Goal: Information Seeking & Learning: Check status

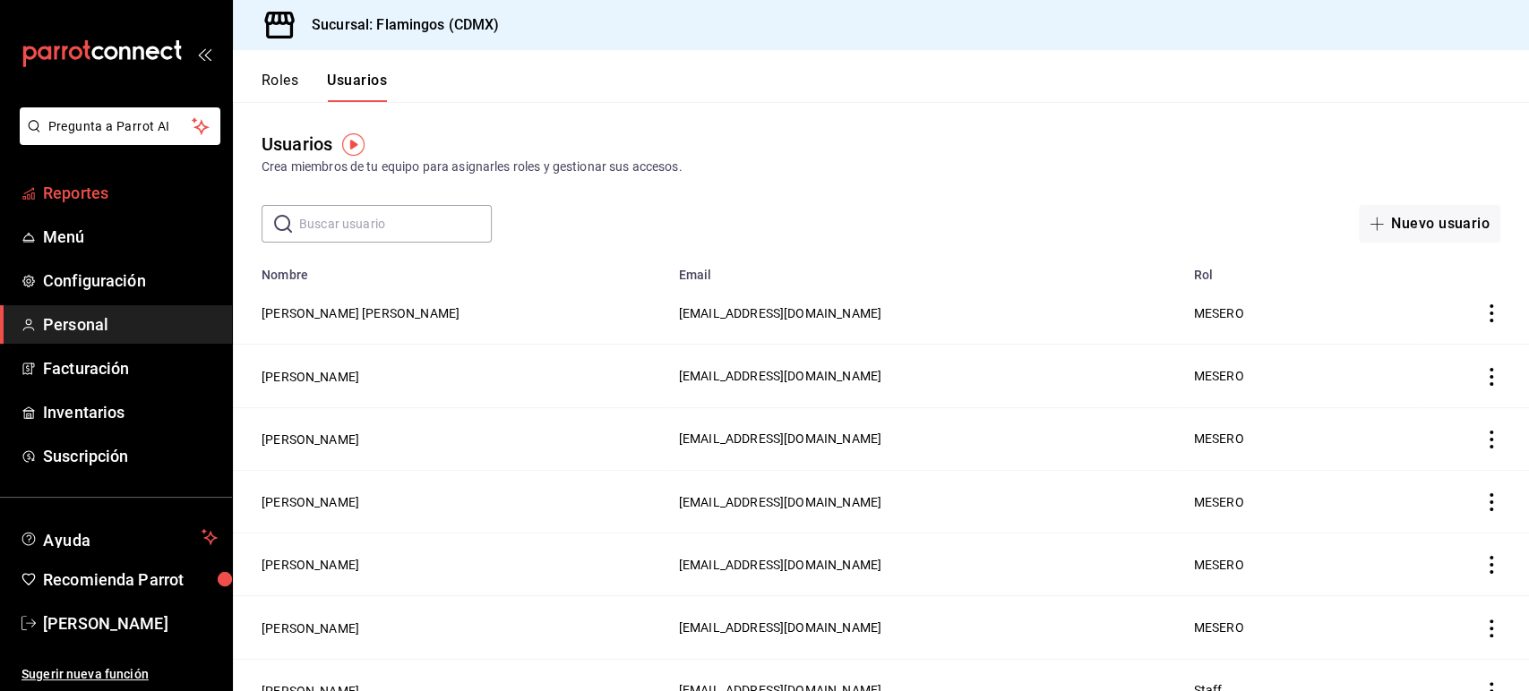
click at [71, 197] on span "Reportes" at bounding box center [130, 193] width 175 height 24
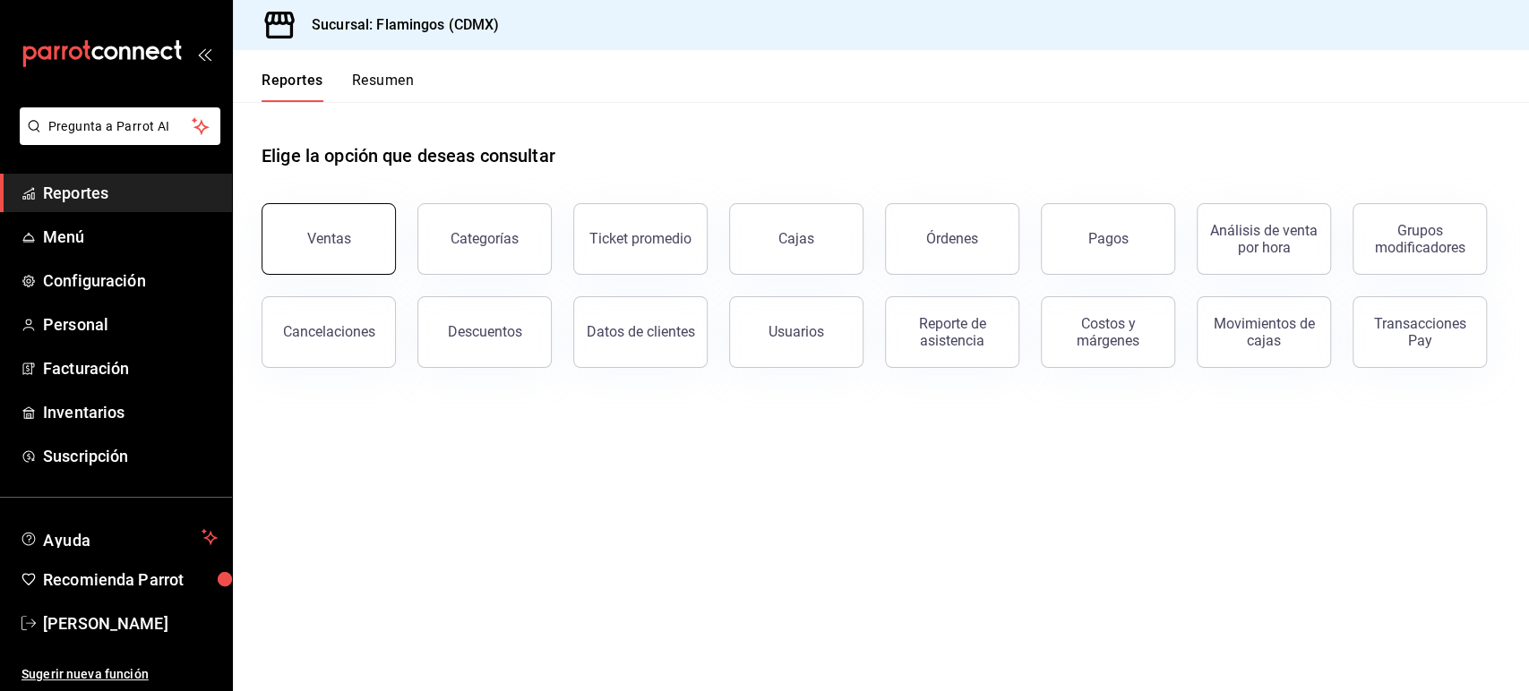
click at [280, 245] on button "Ventas" at bounding box center [328, 239] width 134 height 72
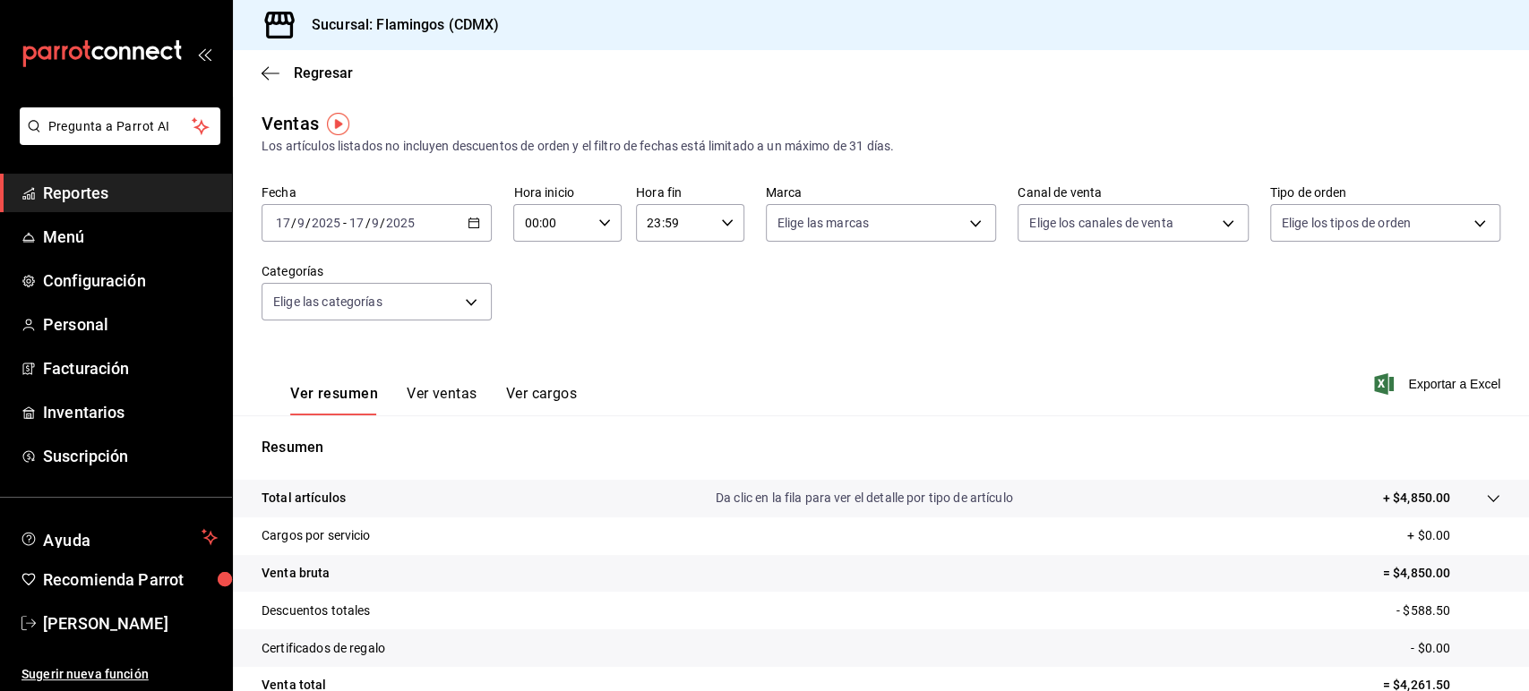
click at [459, 228] on div "[DATE] [DATE] - [DATE] [DATE]" at bounding box center [376, 223] width 230 height 38
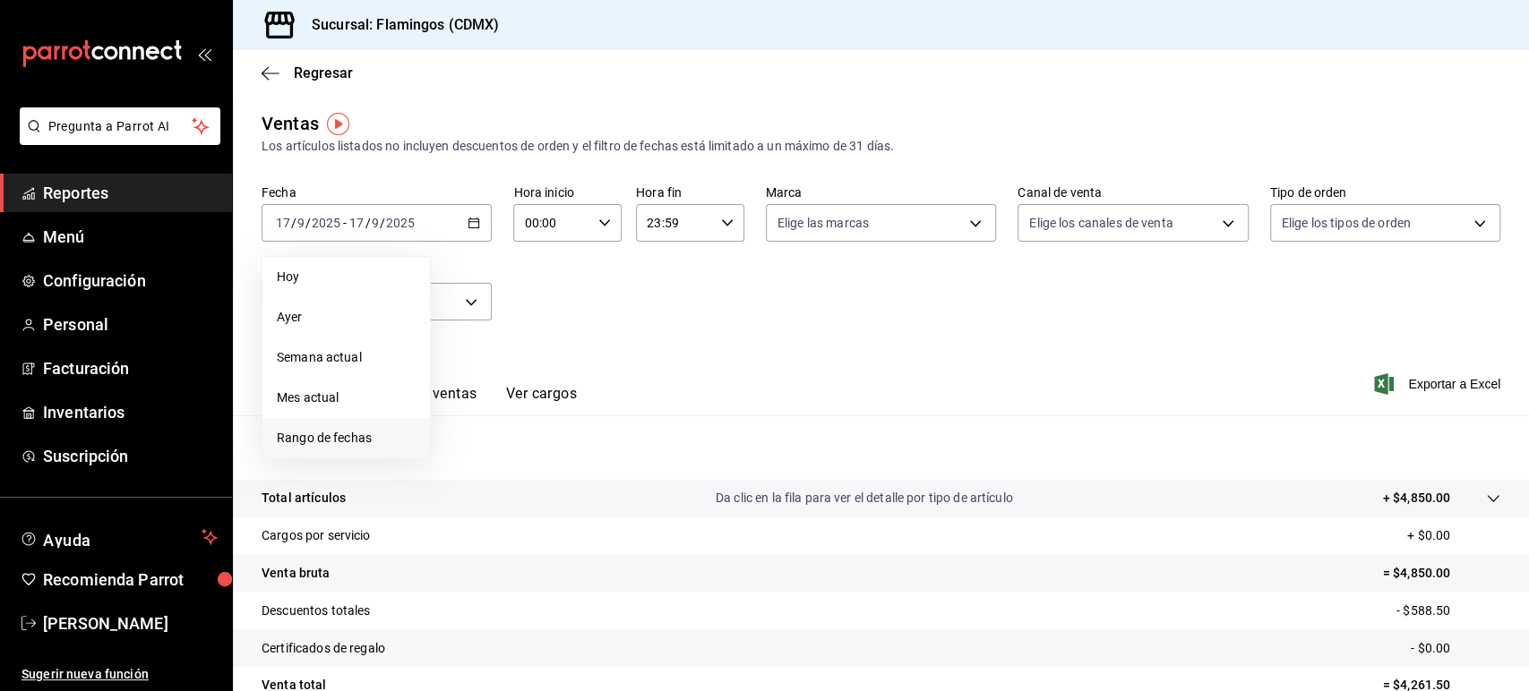
click at [331, 435] on span "Rango de fechas" at bounding box center [346, 438] width 139 height 19
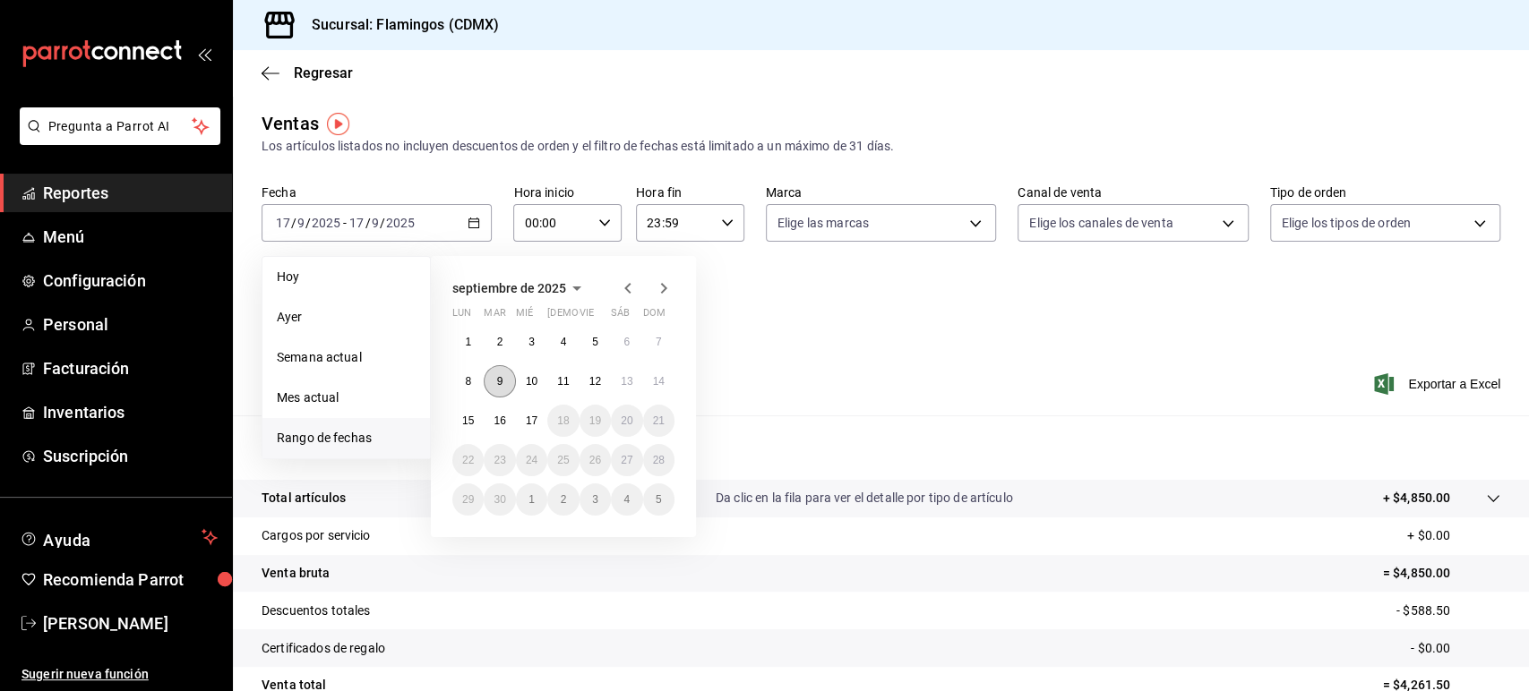
click at [492, 382] on button "9" at bounding box center [499, 381] width 31 height 32
click at [655, 392] on button "14" at bounding box center [658, 381] width 31 height 32
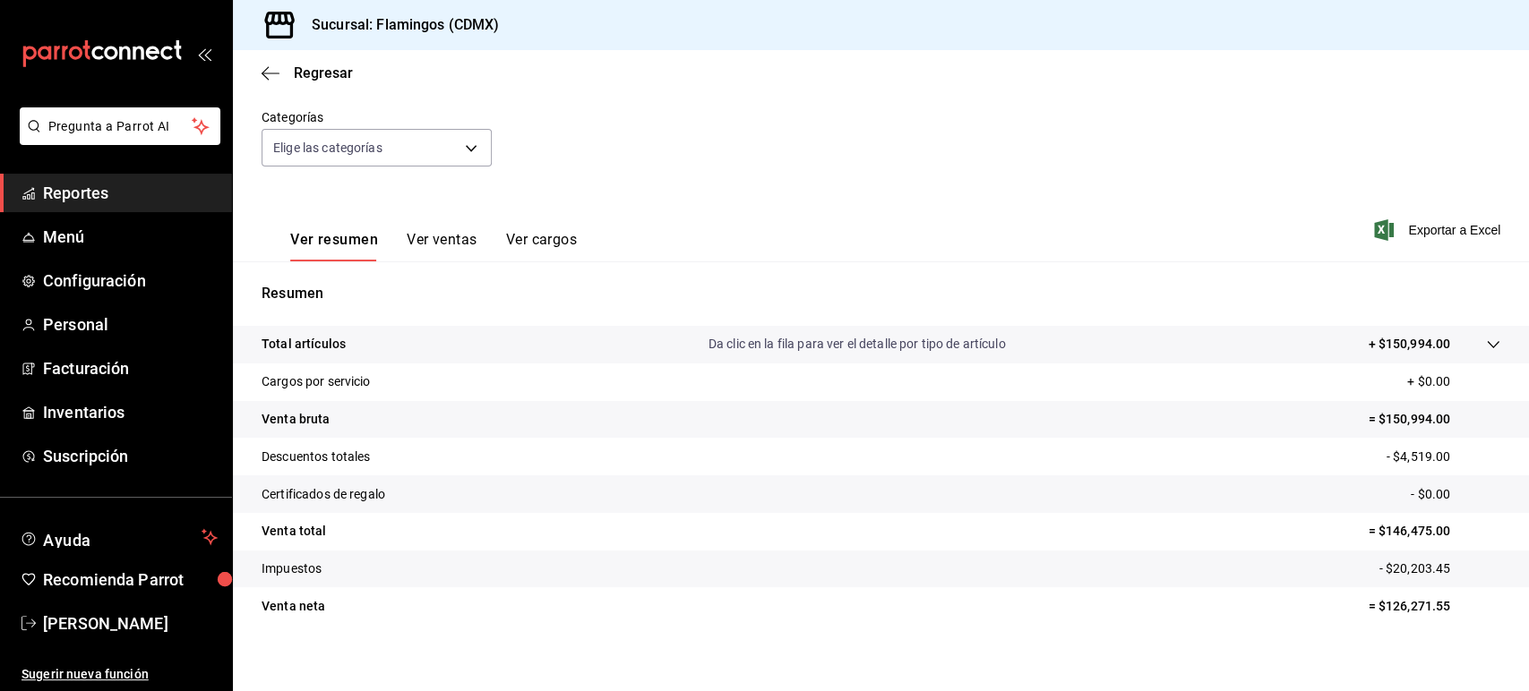
scroll to position [167, 0]
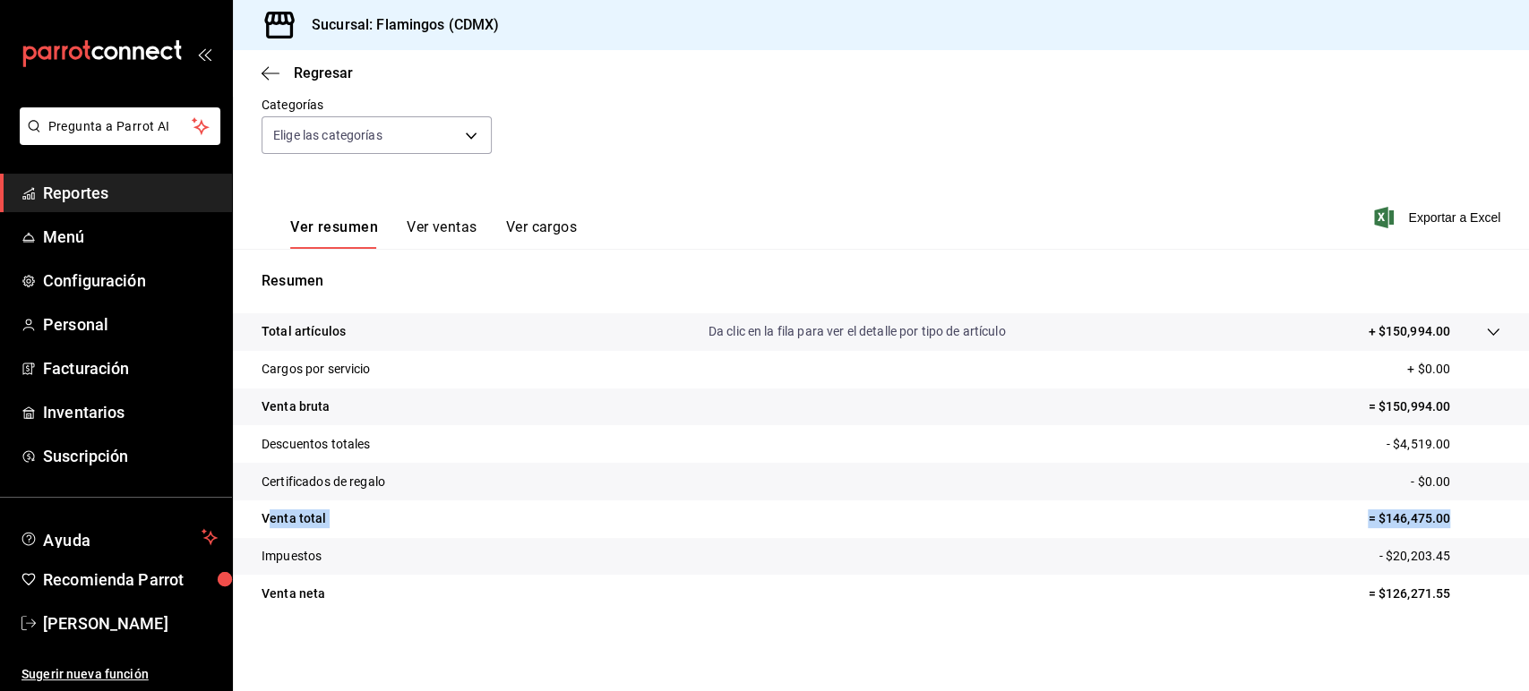
drag, startPoint x: 1434, startPoint y: 527, endPoint x: 265, endPoint y: 520, distance: 1169.5
click at [266, 520] on tr "Venta total = $146,475.00" at bounding box center [881, 520] width 1296 height 38
click at [270, 79] on icon "button" at bounding box center [270, 73] width 18 height 16
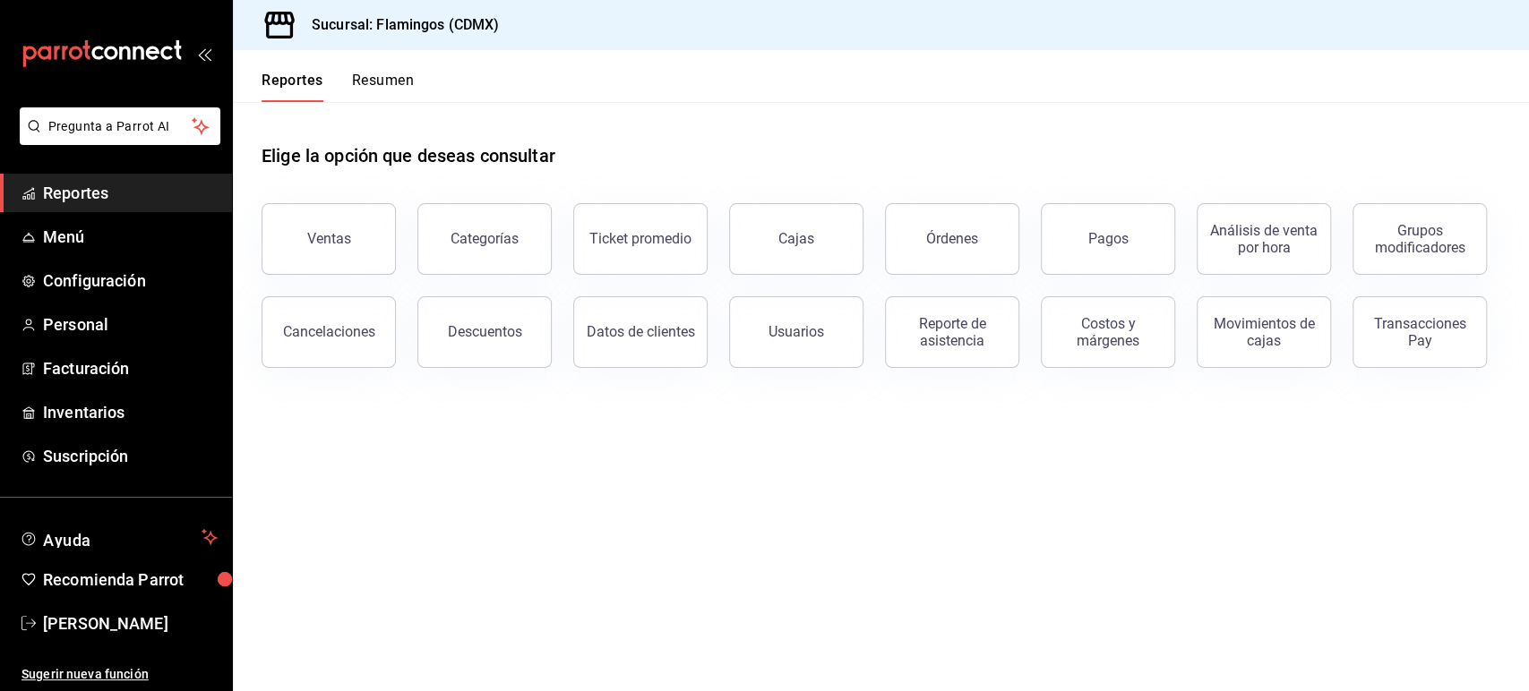
click at [1087, 250] on button "Pagos" at bounding box center [1108, 239] width 134 height 72
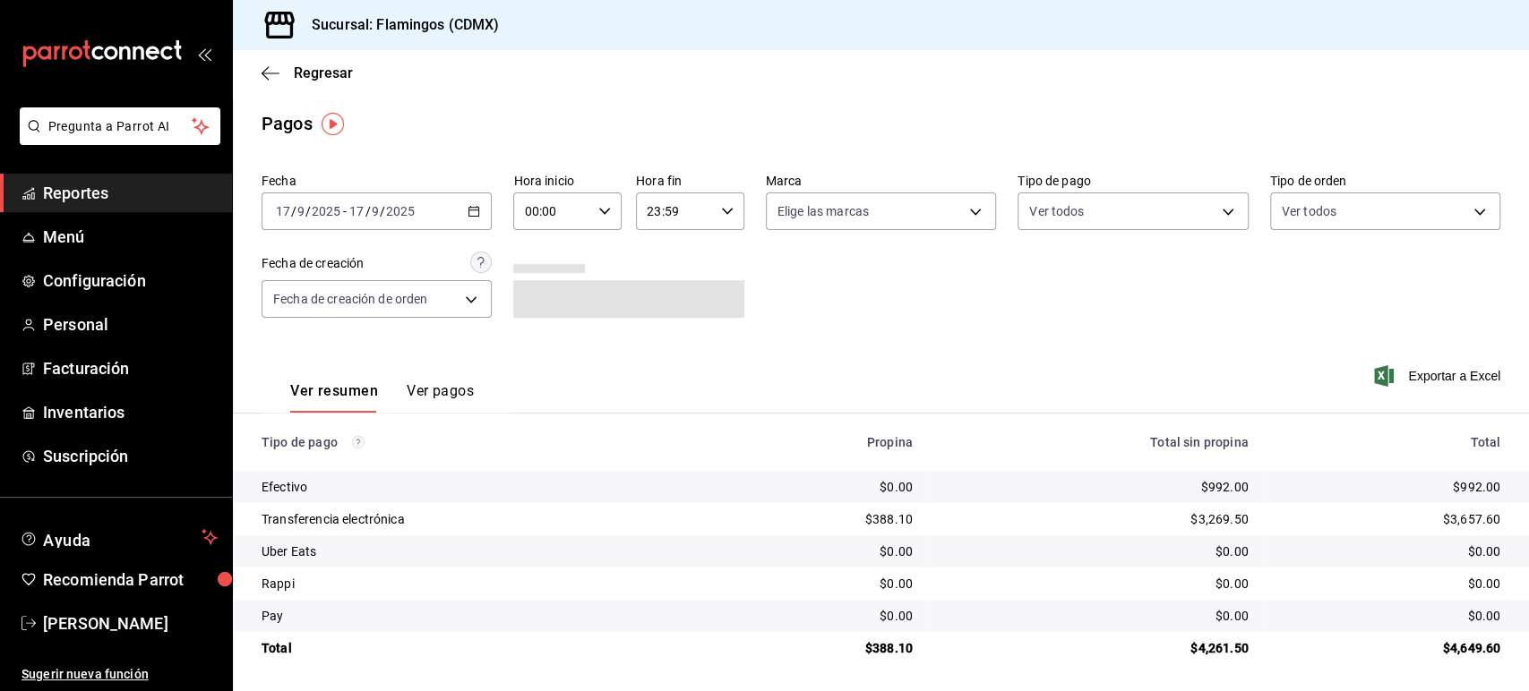
click at [460, 214] on div "[DATE] [DATE] - [DATE] [DATE]" at bounding box center [376, 212] width 230 height 38
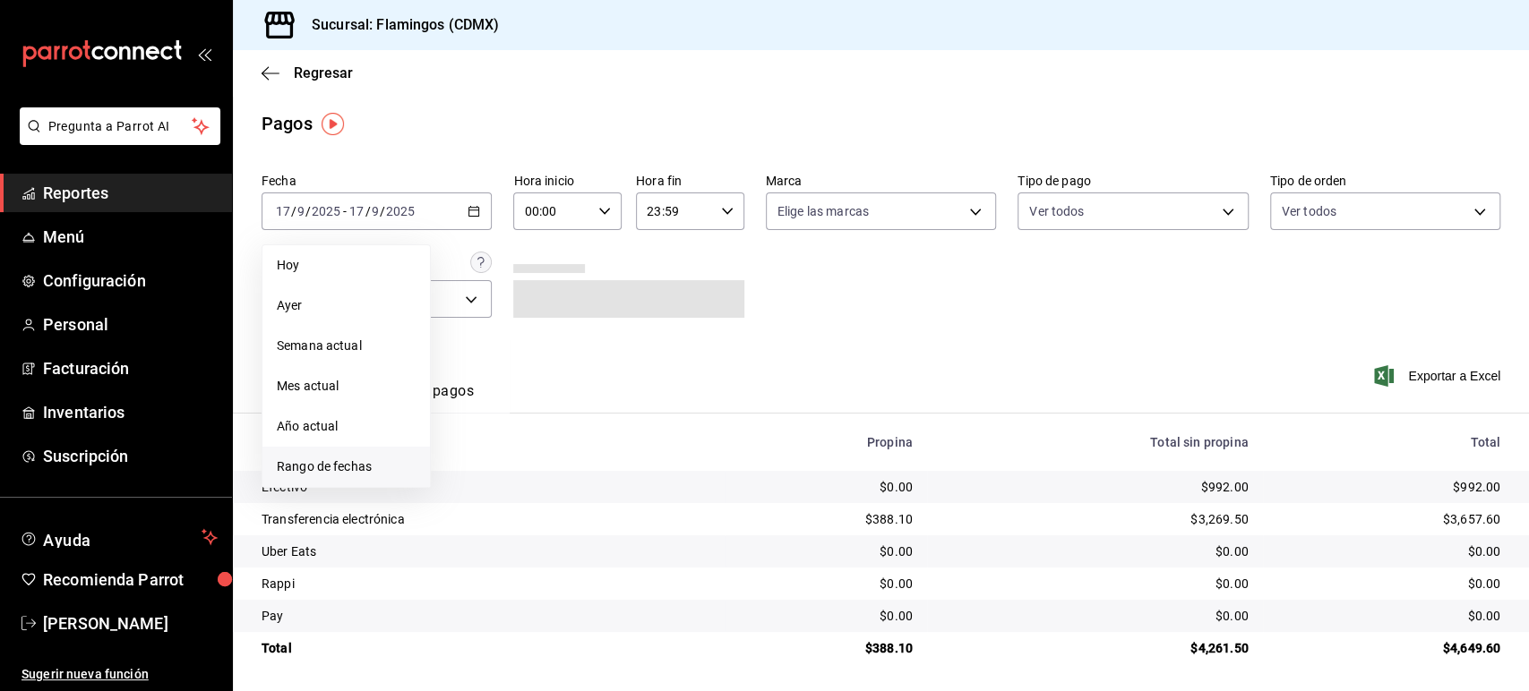
click at [354, 458] on span "Rango de fechas" at bounding box center [346, 467] width 139 height 19
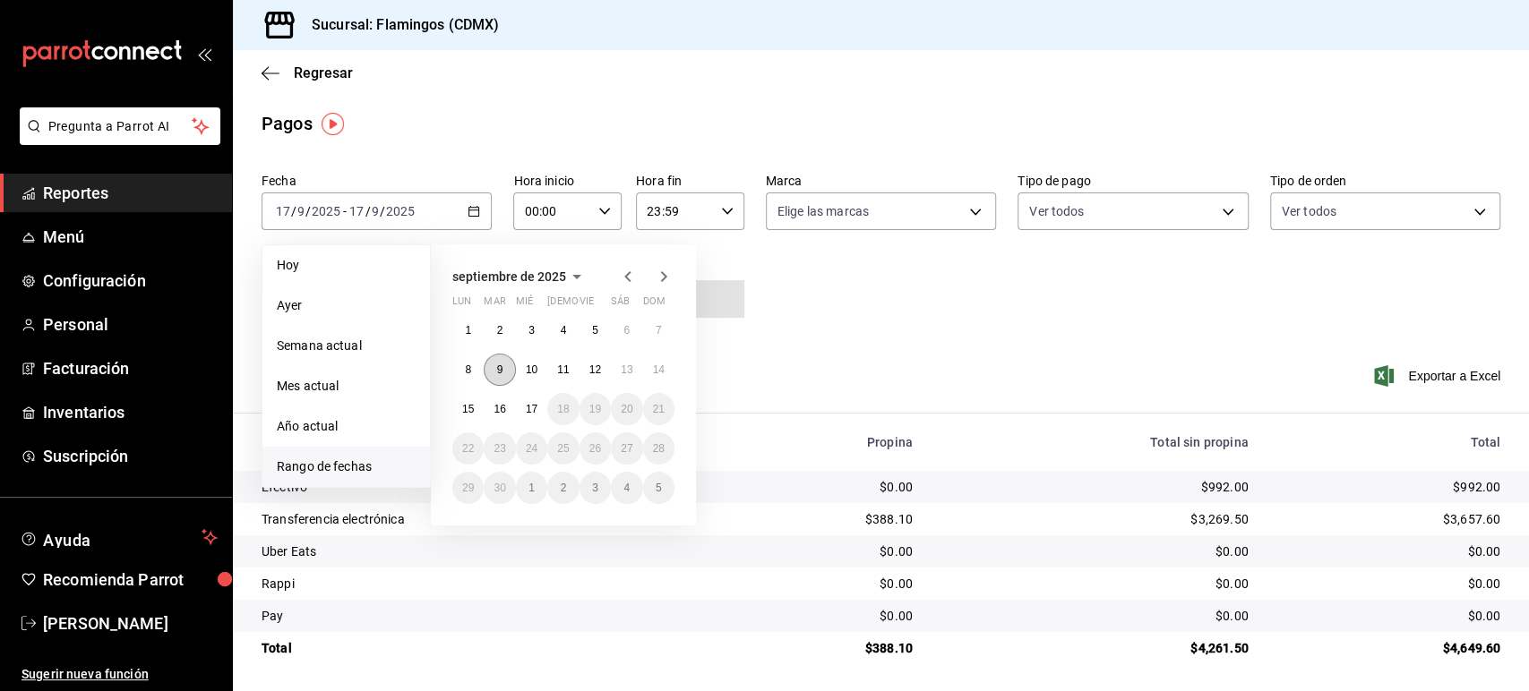
click at [495, 359] on button "9" at bounding box center [499, 370] width 31 height 32
click at [666, 381] on button "14" at bounding box center [658, 370] width 31 height 32
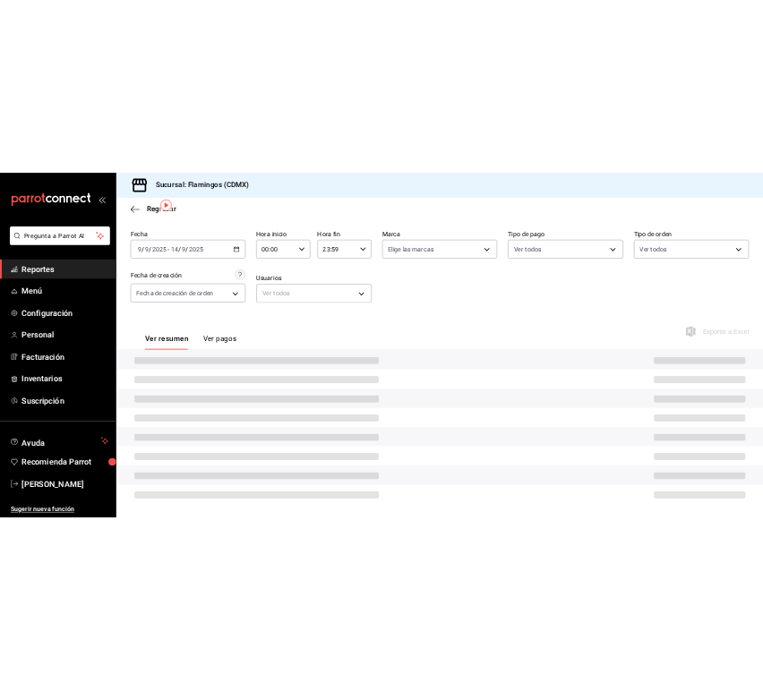
scroll to position [2, 0]
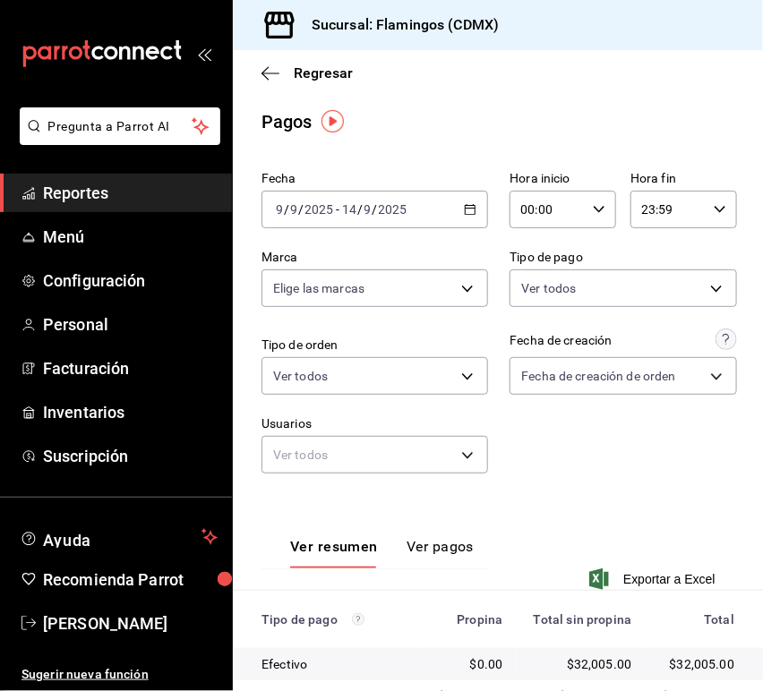
click at [398, 221] on div "[DATE] [DATE] - [DATE] [DATE]" at bounding box center [374, 210] width 227 height 38
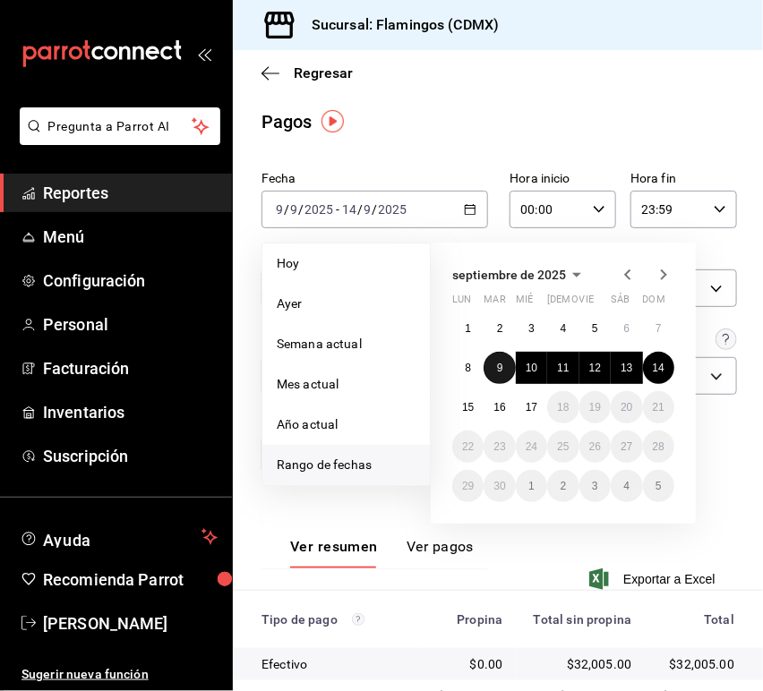
click at [507, 360] on button "9" at bounding box center [499, 368] width 31 height 32
click at [505, 358] on button "9" at bounding box center [499, 368] width 31 height 32
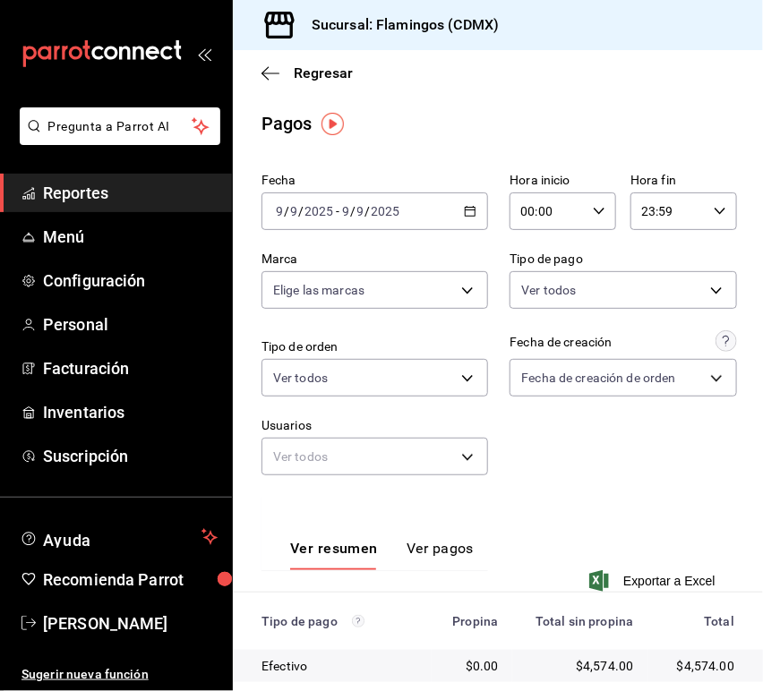
click at [424, 205] on div "[DATE] [DATE] - [DATE] [DATE]" at bounding box center [374, 212] width 227 height 38
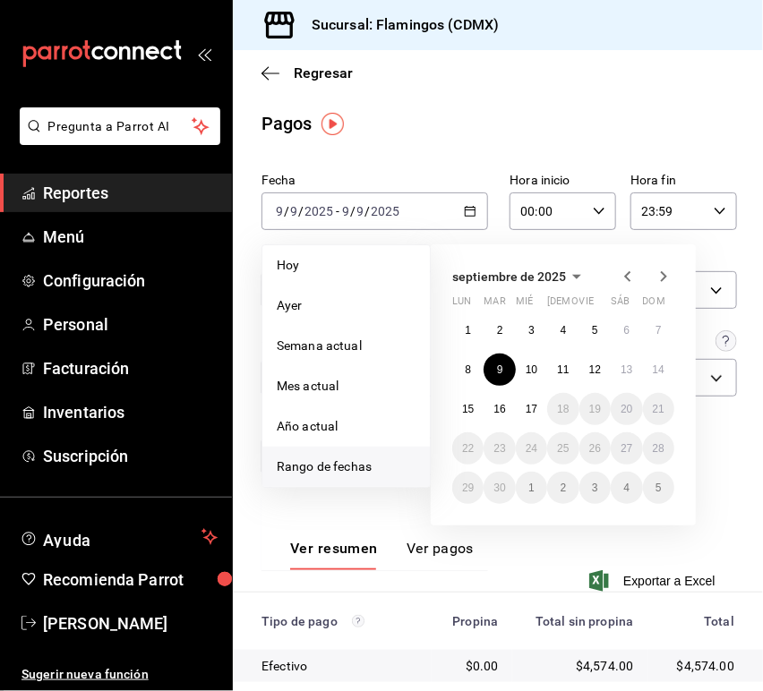
click at [513, 355] on div "1 2 3 4 5 6 7 8 9 10 11 12 13 14 15 16 17 18 19 20 21 22 23 24 25 26 27 28 29 3…" at bounding box center [563, 409] width 222 height 190
click at [520, 363] on button "10" at bounding box center [531, 370] width 31 height 32
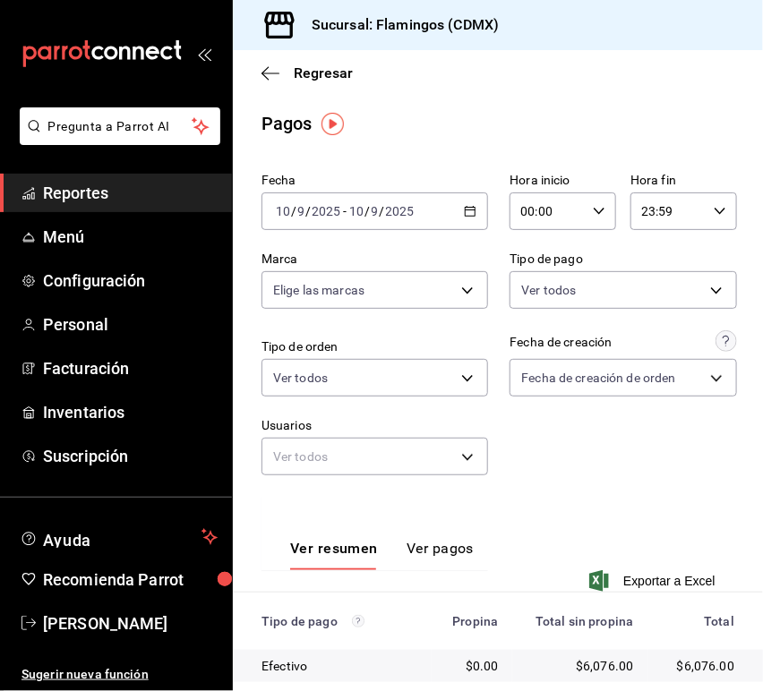
click at [449, 200] on div "[DATE] [DATE] - [DATE] [DATE]" at bounding box center [374, 212] width 227 height 38
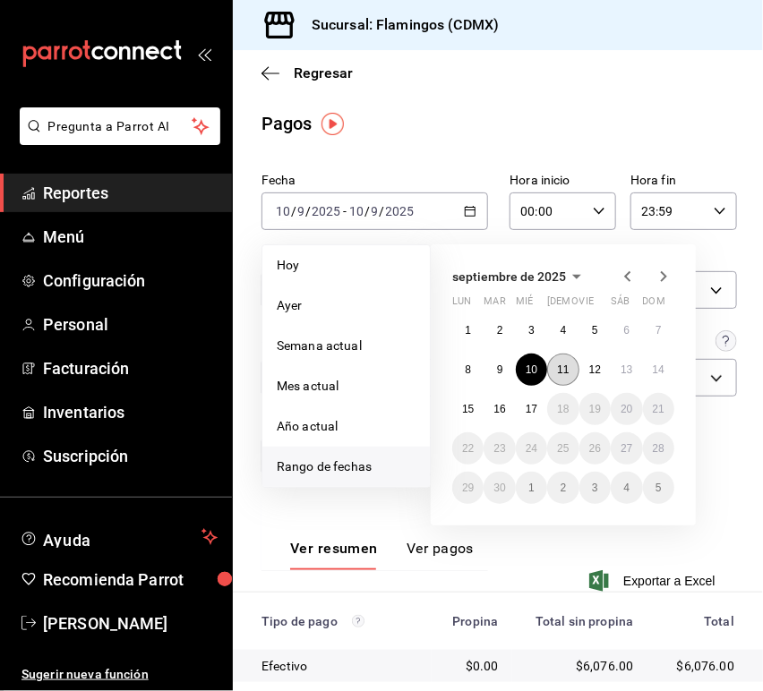
click at [559, 374] on abbr "11" at bounding box center [563, 370] width 12 height 13
click at [559, 372] on abbr "11" at bounding box center [563, 370] width 12 height 13
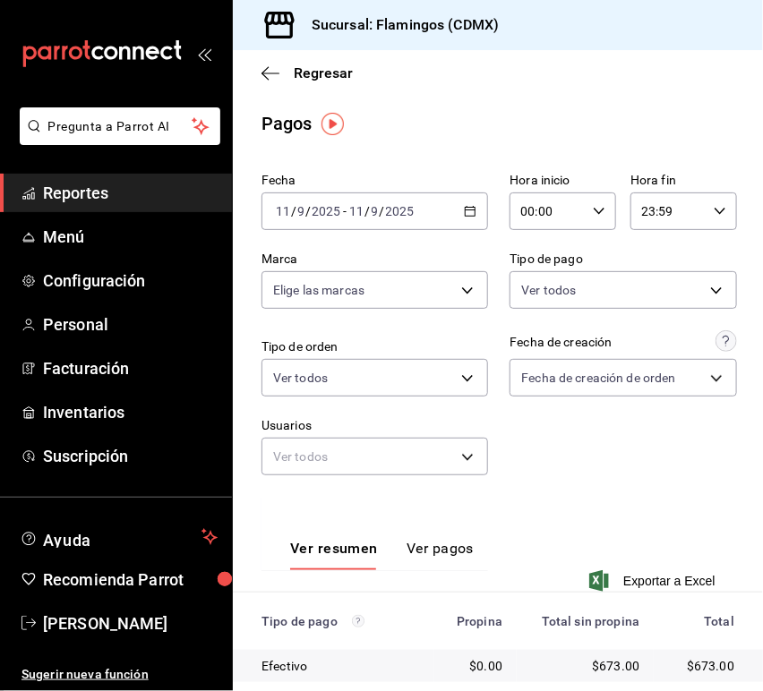
click at [415, 193] on div "[DATE] [DATE] - [DATE] [DATE]" at bounding box center [374, 212] width 227 height 38
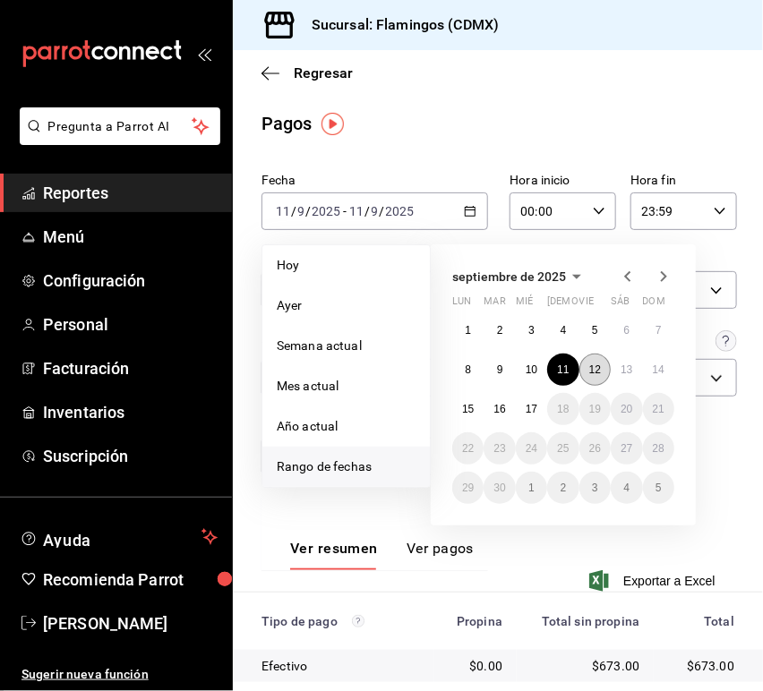
click at [606, 378] on button "12" at bounding box center [594, 370] width 31 height 32
click at [601, 375] on button "12" at bounding box center [594, 370] width 31 height 32
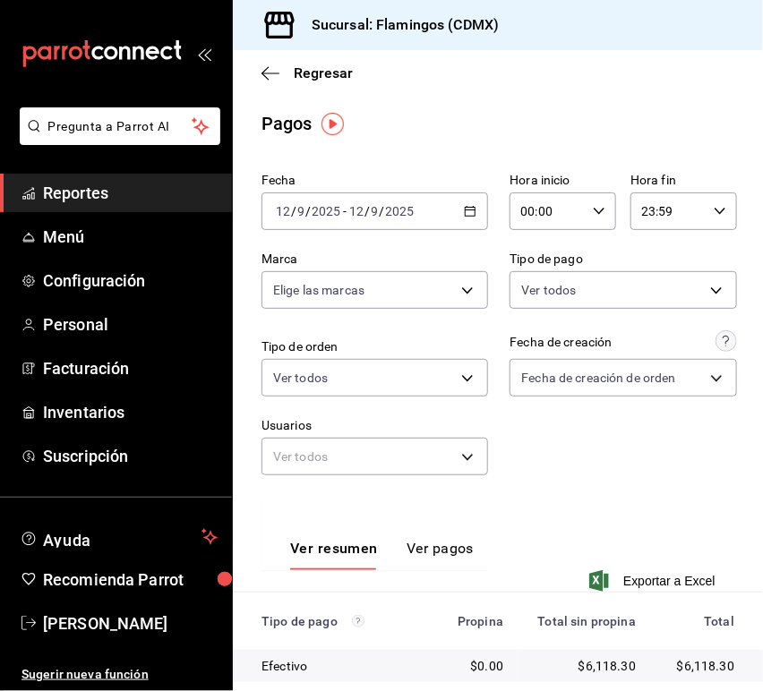
click at [392, 196] on div "[DATE] [DATE] - [DATE] [DATE]" at bounding box center [374, 212] width 227 height 38
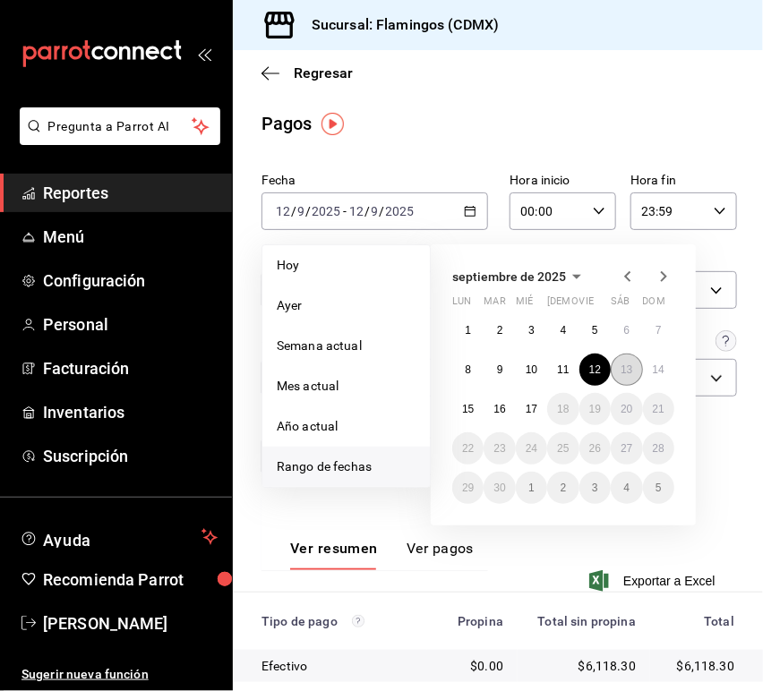
click at [633, 367] on button "13" at bounding box center [626, 370] width 31 height 32
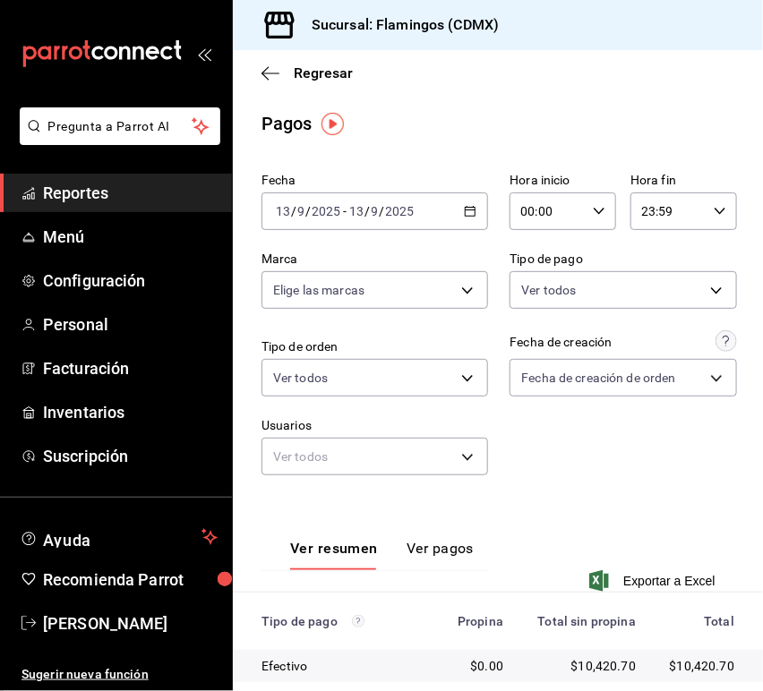
click at [447, 213] on div "[DATE] [DATE] - [DATE] [DATE]" at bounding box center [374, 212] width 227 height 38
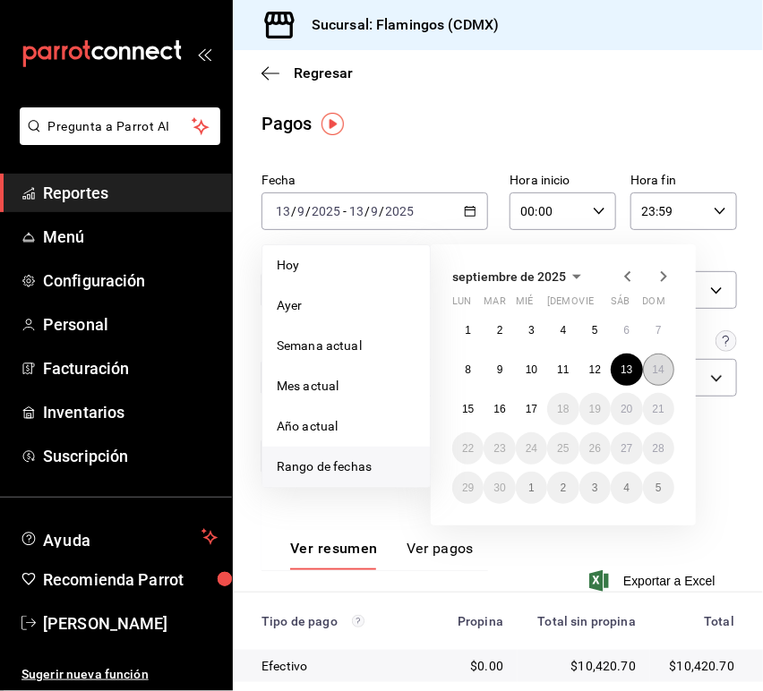
click at [647, 373] on button "14" at bounding box center [658, 370] width 31 height 32
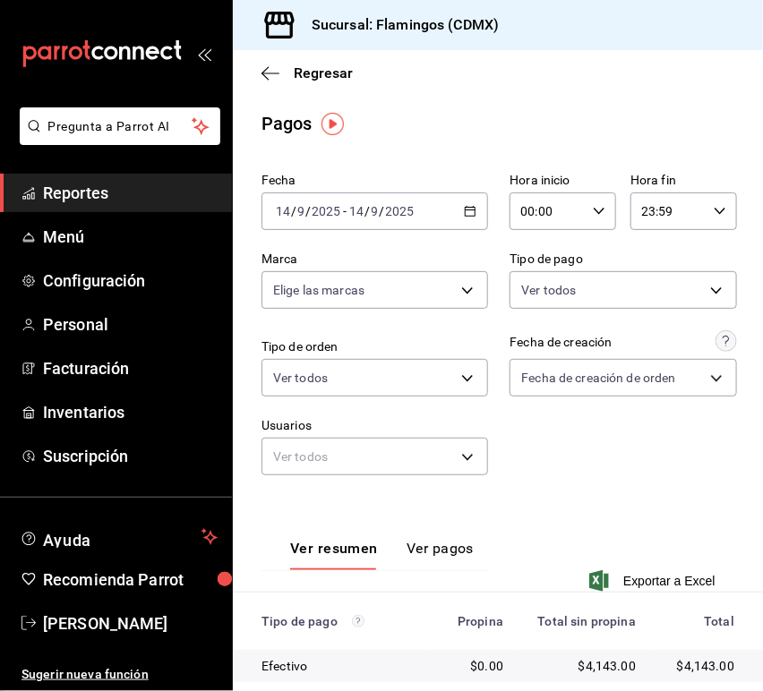
click at [398, 210] on input "2025" at bounding box center [400, 211] width 30 height 14
click at [465, 208] on icon "button" at bounding box center [470, 211] width 13 height 13
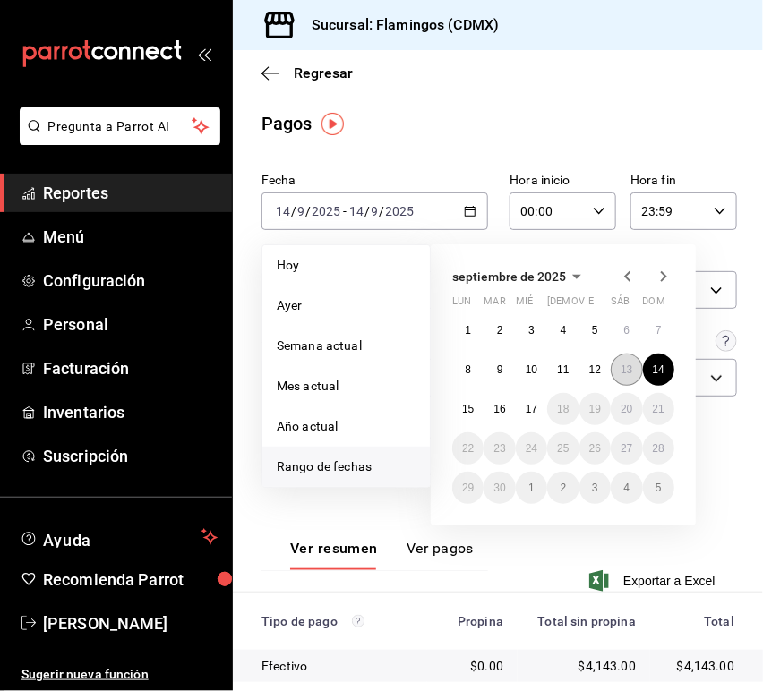
click at [622, 374] on abbr "13" at bounding box center [627, 370] width 12 height 13
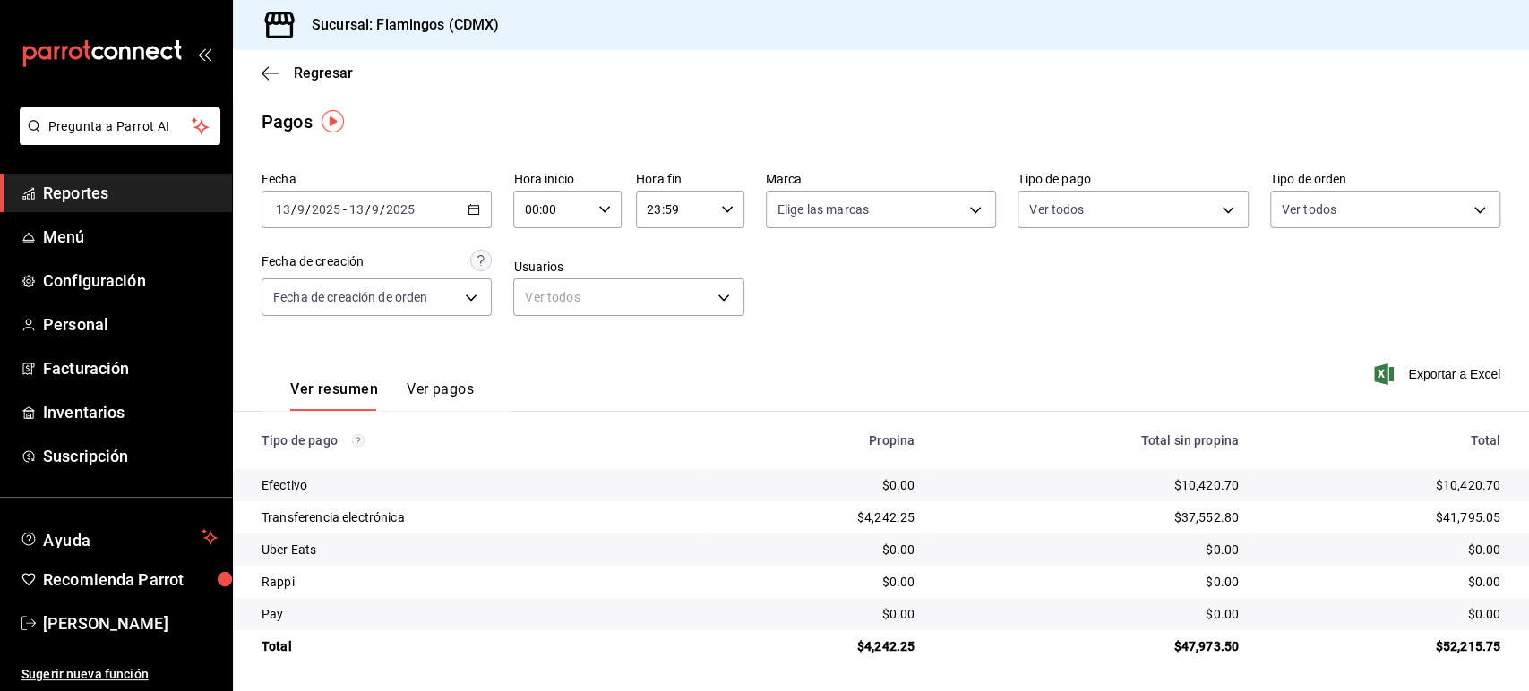
scroll to position [2, 0]
